Goal: Information Seeking & Learning: Learn about a topic

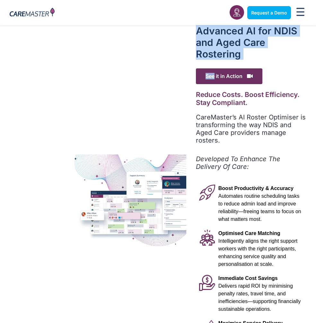
click at [159, 81] on div "Advanced Al for NDIS and Aged Care Rostering See it in Action Video Player [URL…" at bounding box center [158, 215] width 316 height 381
click at [213, 61] on div "Advanced Al for NDIS and Aged Care Rostering" at bounding box center [251, 43] width 111 height 37
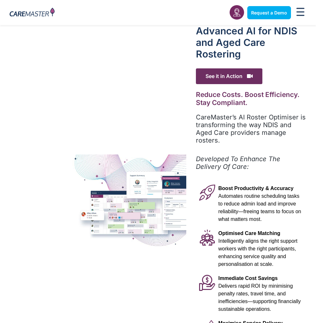
click at [134, 87] on div "Advanced Al for NDIS and Aged Care Rostering See it in Action Video Player [URL…" at bounding box center [158, 215] width 316 height 381
click at [144, 145] on div "Advanced Al for NDIS and Aged Care Rostering See it in Action Video Player [URL…" at bounding box center [158, 215] width 316 height 381
drag, startPoint x: 311, startPoint y: 19, endPoint x: 323, endPoint y: 10, distance: 15.6
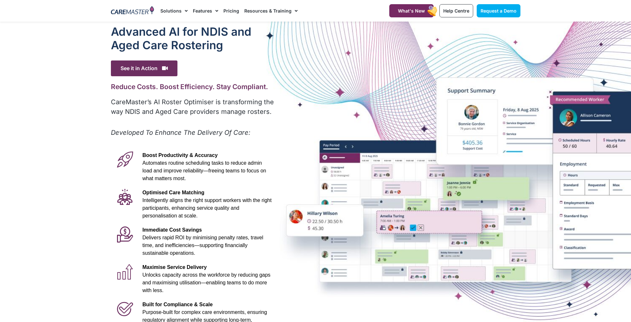
drag, startPoint x: 4, startPoint y: 4, endPoint x: 219, endPoint y: -7, distance: 215.3
drag, startPoint x: 15, startPoint y: 78, endPoint x: 99, endPoint y: 92, distance: 85.1
click at [99, 84] on div at bounding box center [315, 180] width 631 height 316
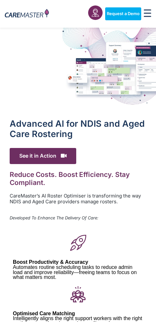
drag, startPoint x: 148, startPoint y: 133, endPoint x: 34, endPoint y: 89, distance: 122.6
click at [109, 134] on div "Advanced Al for NDIS and Aged Care Rostering See it in Action Video Player [URL…" at bounding box center [78, 303] width 156 height 389
